Goal: Task Accomplishment & Management: Manage account settings

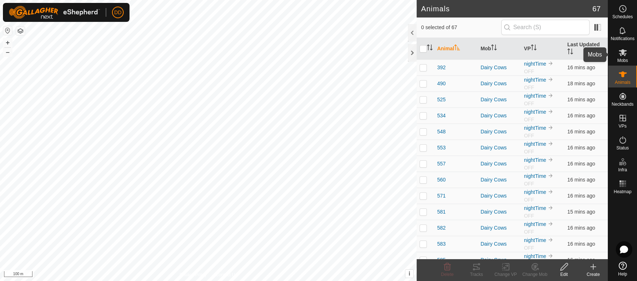
click at [621, 53] on icon at bounding box center [623, 52] width 8 height 7
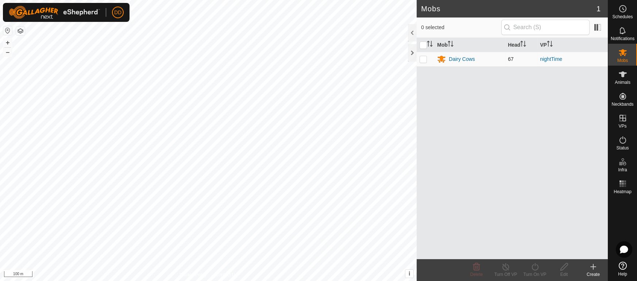
click at [423, 61] on p-checkbox at bounding box center [423, 59] width 7 height 6
checkbox input "true"
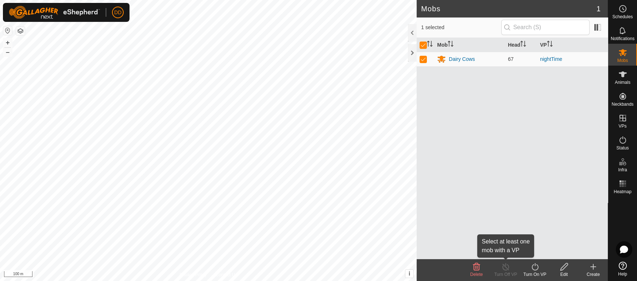
click at [504, 269] on icon at bounding box center [505, 266] width 7 height 7
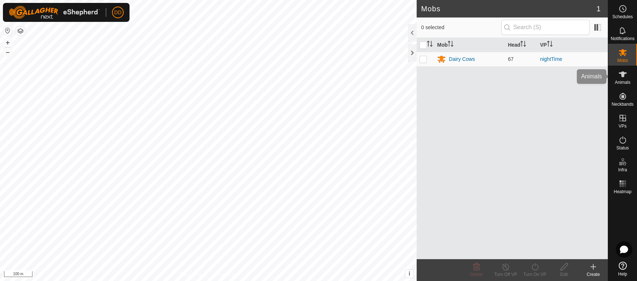
click at [623, 80] on span "Animals" at bounding box center [623, 82] width 16 height 4
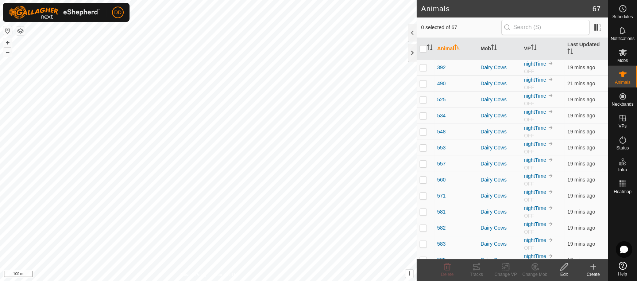
click at [580, 46] on th "Last Updated" at bounding box center [586, 49] width 43 height 22
click at [582, 46] on th "Last Updated" at bounding box center [586, 49] width 43 height 22
click at [582, 47] on th "Last Updated" at bounding box center [586, 49] width 43 height 22
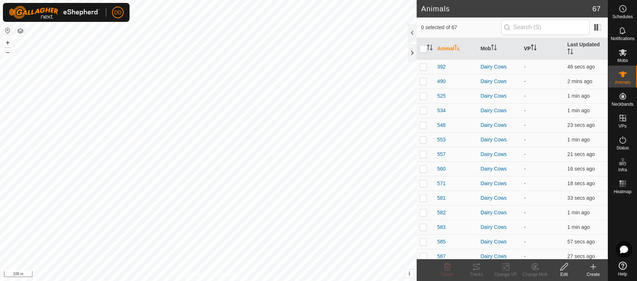
click at [525, 43] on th "VP" at bounding box center [542, 49] width 43 height 22
click at [532, 45] on icon "Activate to sort" at bounding box center [534, 48] width 6 height 6
click at [526, 46] on th "VP" at bounding box center [542, 49] width 43 height 22
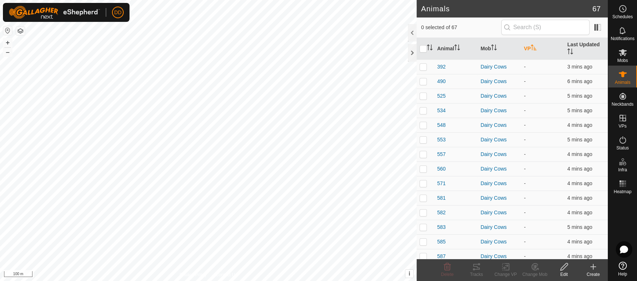
click at [526, 46] on th "VP" at bounding box center [542, 49] width 43 height 22
click at [535, 45] on icon "Activate to sort" at bounding box center [534, 48] width 6 height 6
click at [539, 43] on th "VP" at bounding box center [542, 49] width 43 height 22
